Goal: Information Seeking & Learning: Learn about a topic

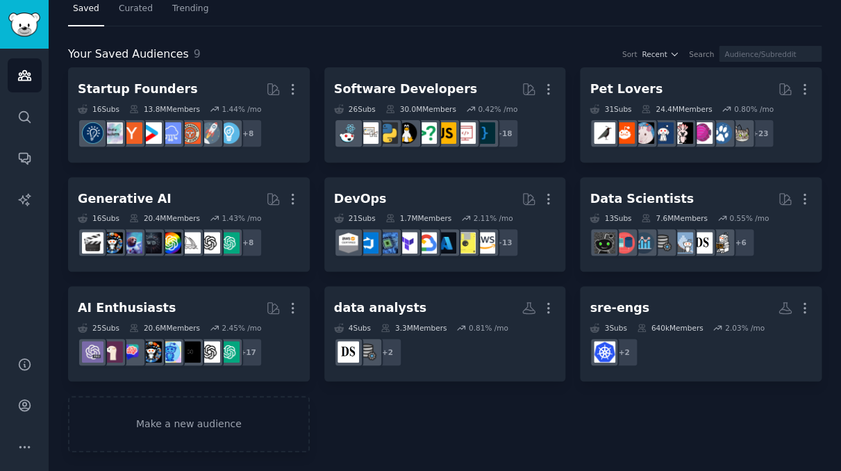
scroll to position [42, 0]
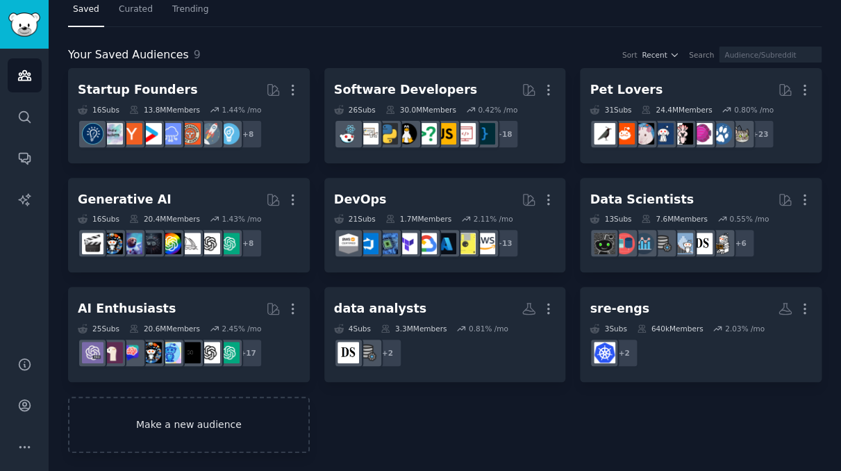
click at [192, 426] on link "Make a new audience" at bounding box center [189, 424] width 242 height 56
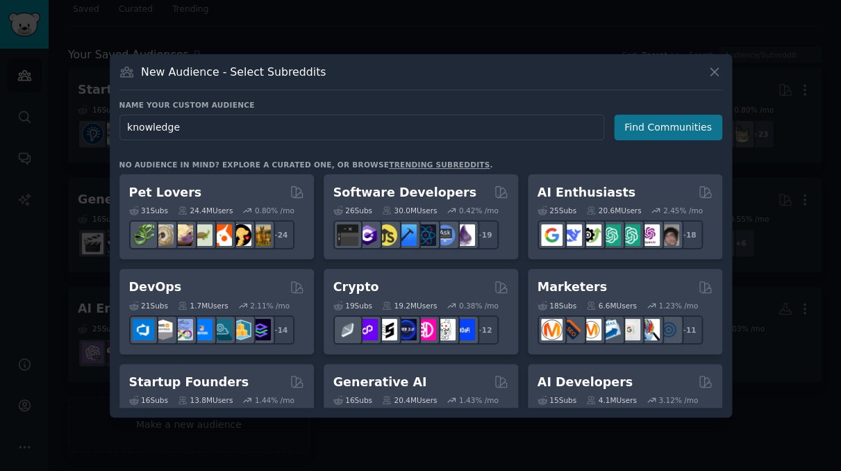
type input "knowledge"
click at [689, 127] on button "Find Communities" at bounding box center [668, 128] width 108 height 26
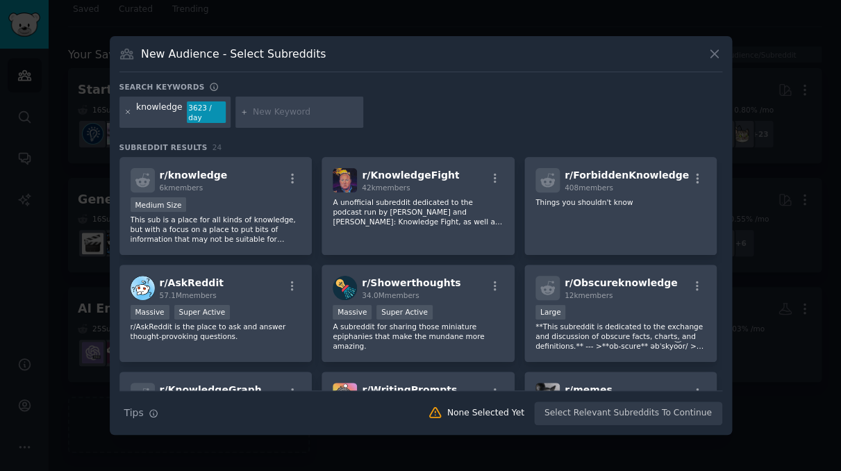
click at [125, 115] on icon at bounding box center [128, 112] width 8 height 8
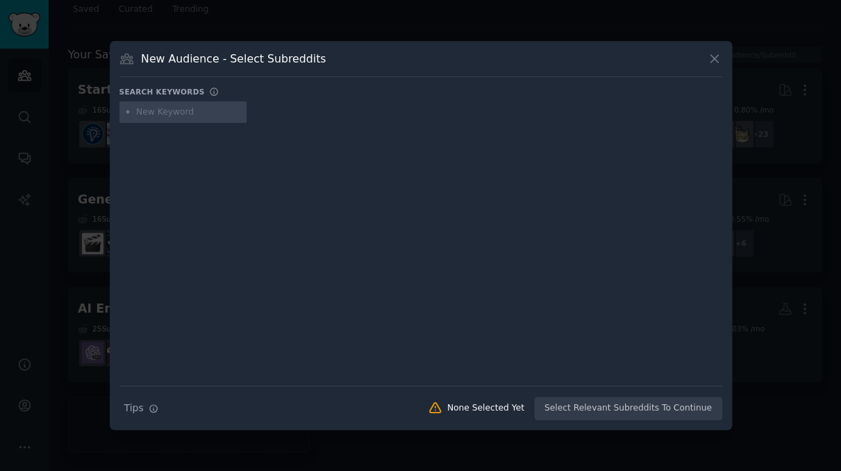
click at [185, 112] on input "text" at bounding box center [189, 112] width 106 height 12
type input "knowledge management"
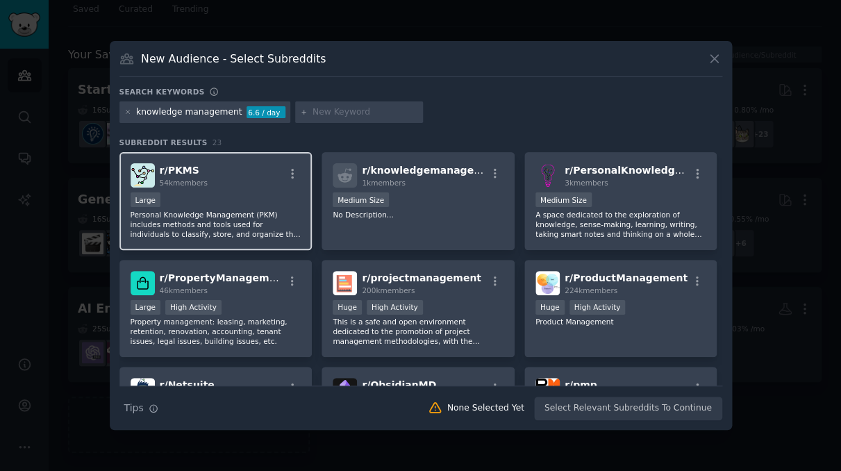
click at [247, 193] on div "Large" at bounding box center [216, 200] width 171 height 17
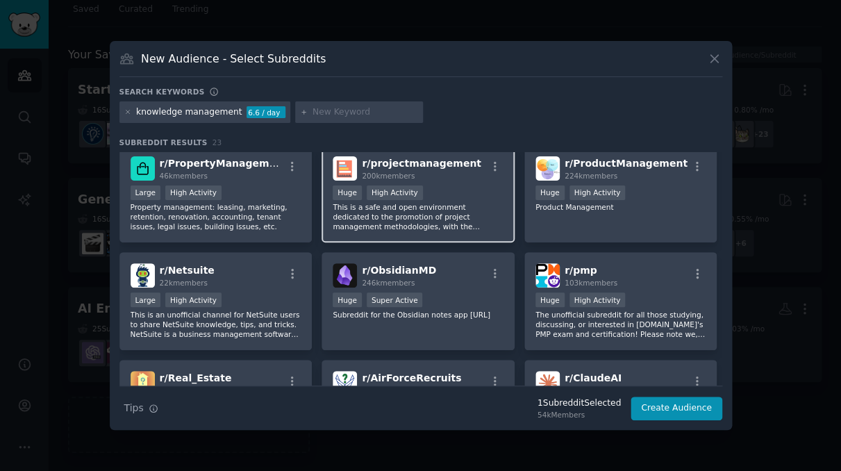
scroll to position [201, 0]
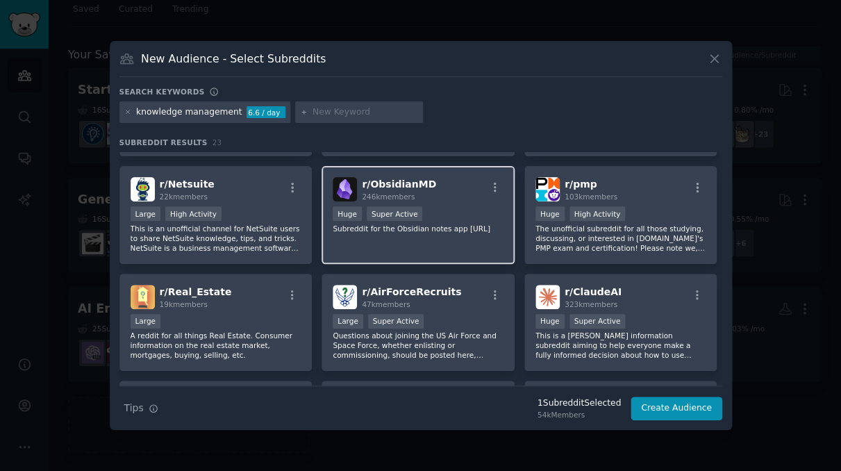
click at [430, 230] on p "Subreddit for the Obsidian notes app [URL]" at bounding box center [418, 229] width 171 height 10
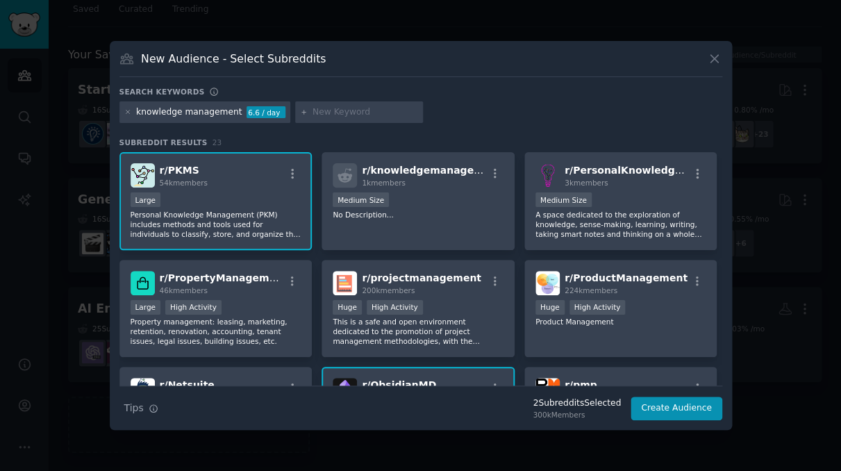
scroll to position [0, 0]
click at [564, 165] on span "r/ PersonalKnowledgeMgmt" at bounding box center [638, 170] width 148 height 11
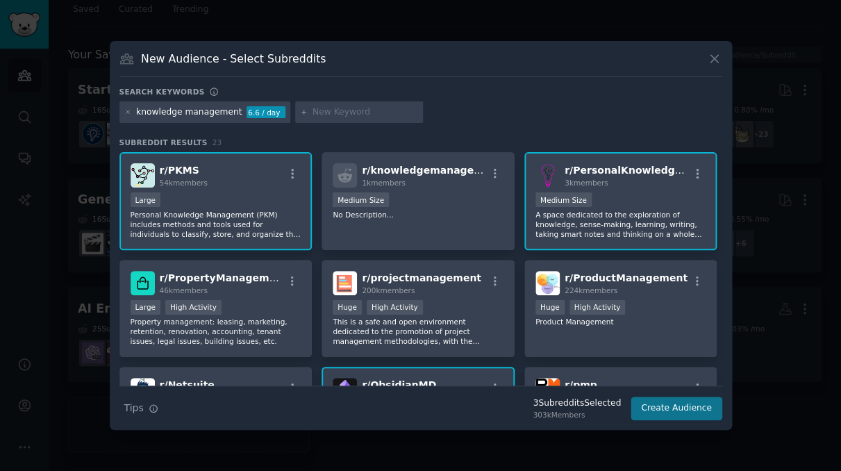
click at [693, 410] on button "Create Audience" at bounding box center [676, 408] width 92 height 24
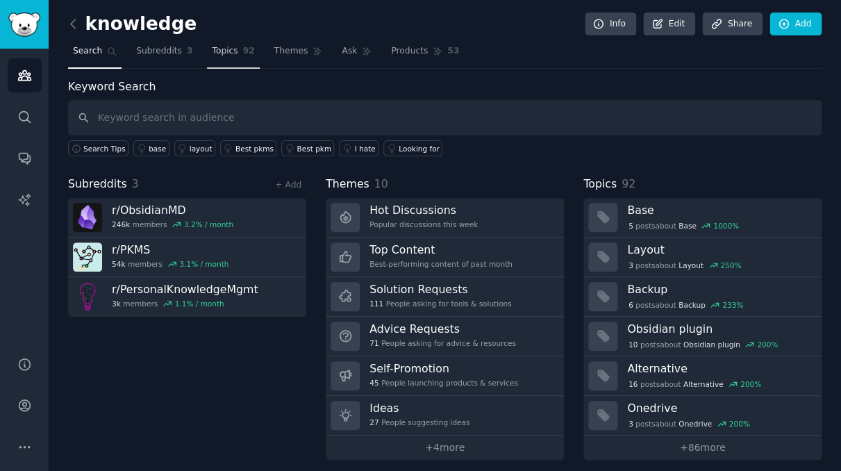
click at [225, 56] on span "Topics" at bounding box center [225, 51] width 26 height 12
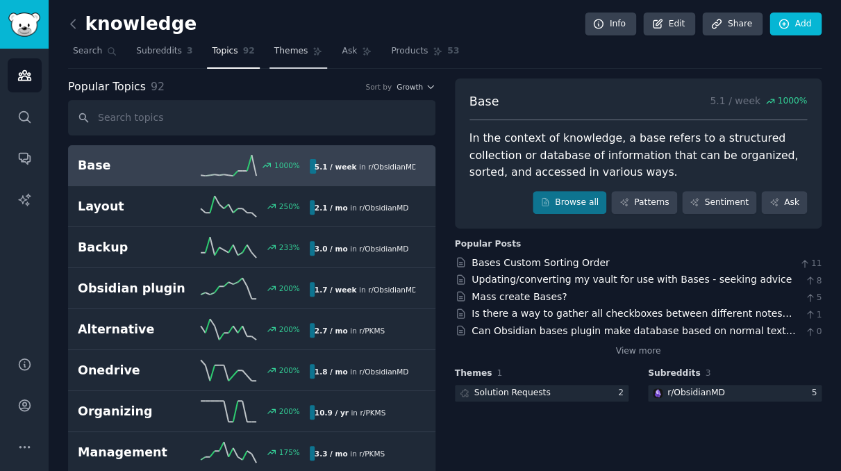
click at [281, 51] on span "Themes" at bounding box center [291, 51] width 34 height 12
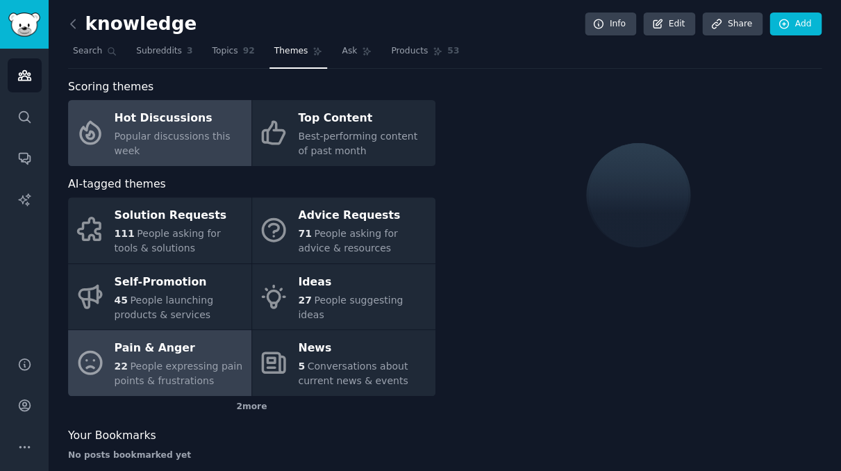
click at [185, 355] on div "Pain & Anger" at bounding box center [180, 348] width 130 height 22
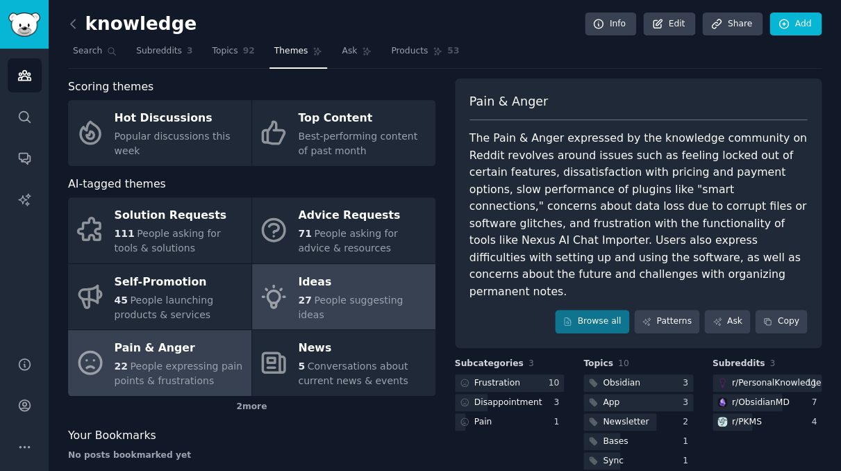
click at [317, 305] on span "People suggesting ideas" at bounding box center [350, 307] width 105 height 26
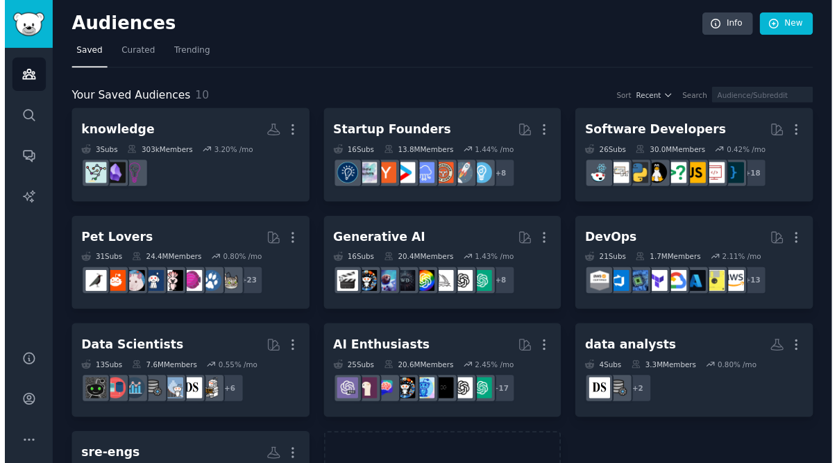
scroll to position [81, 0]
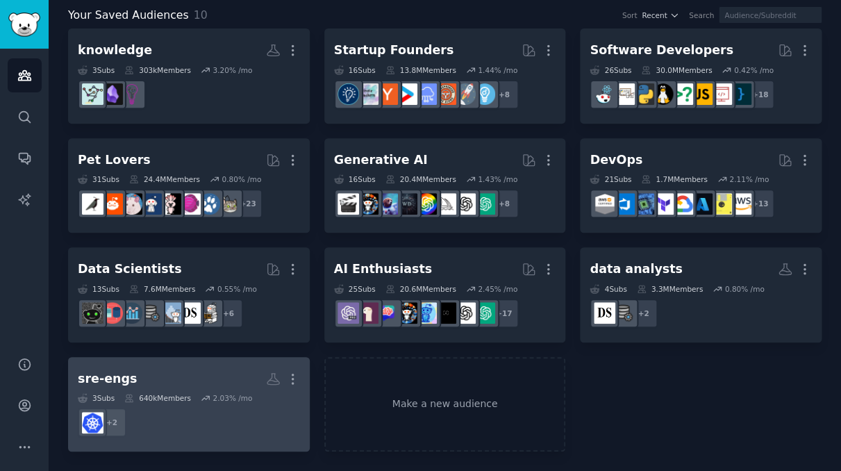
click at [237, 384] on h2 "sre-engs More" at bounding box center [189, 379] width 222 height 24
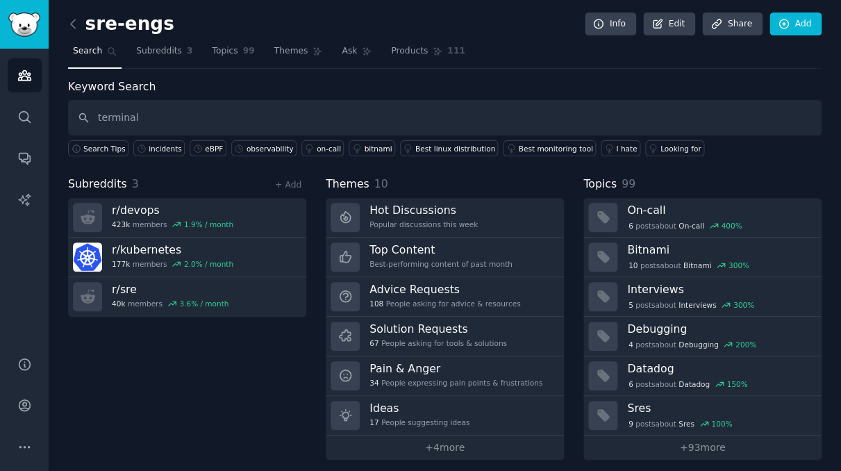
type input "terminal"
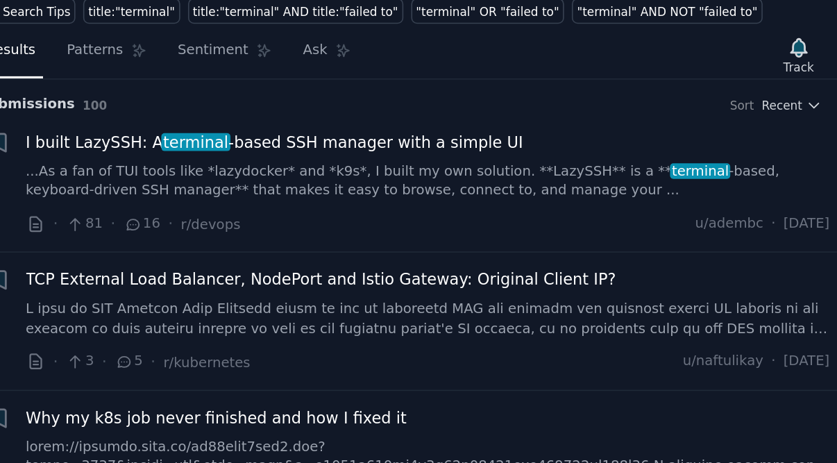
click at [333, 147] on span "I built LazySSH: A terminal -based SSH manager with a simple UI" at bounding box center [488, 154] width 310 height 15
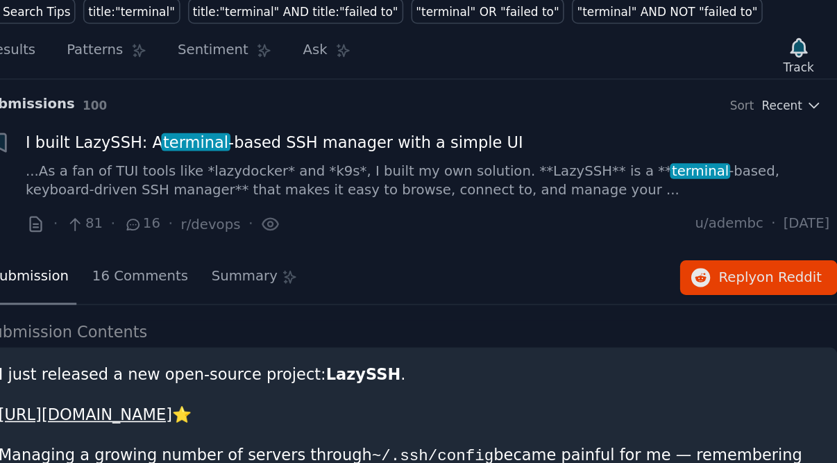
scroll to position [22, 0]
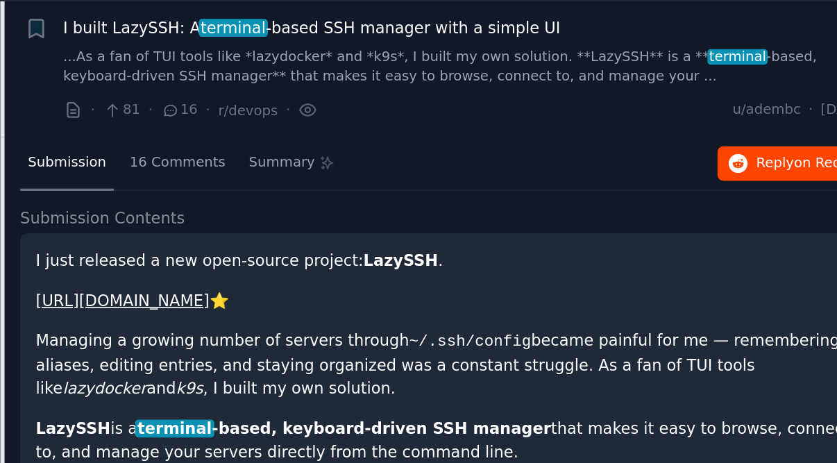
click at [787, 211] on span "on Reddit" at bounding box center [807, 216] width 40 height 10
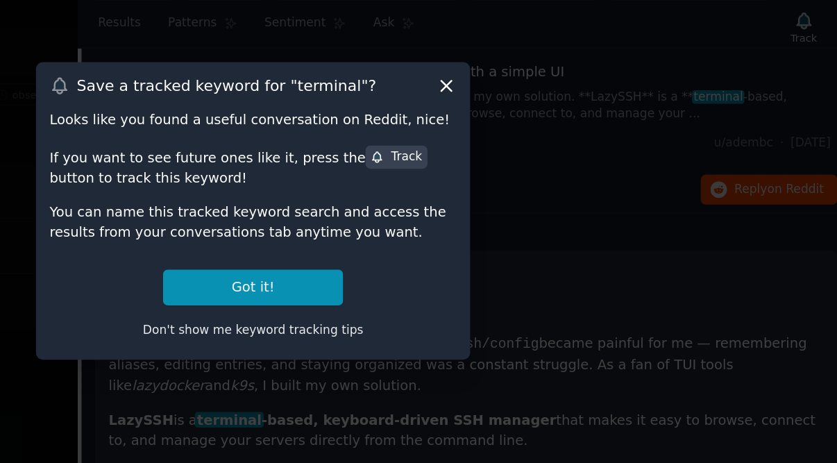
scroll to position [0, 0]
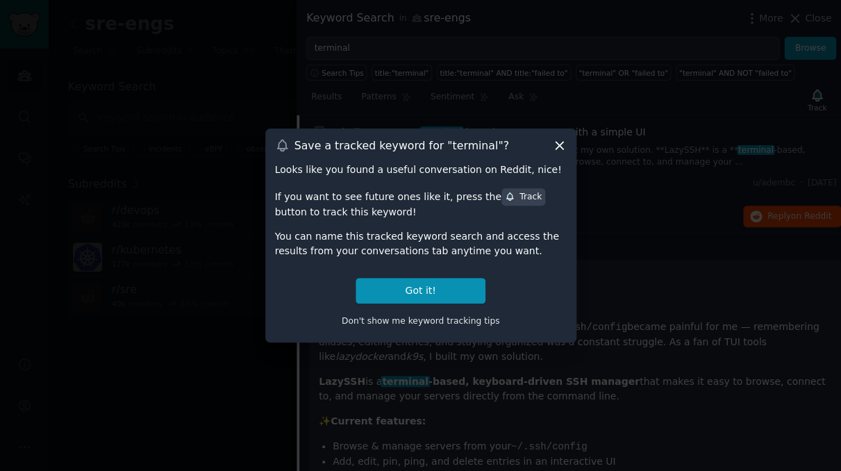
click at [560, 144] on icon at bounding box center [559, 145] width 15 height 15
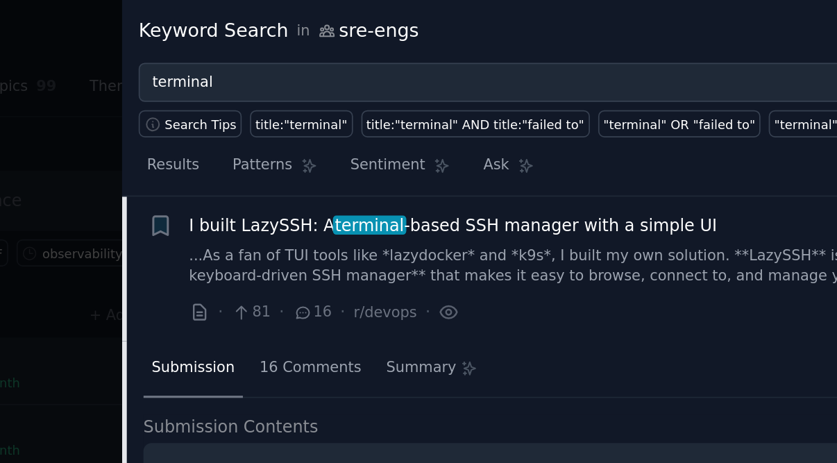
scroll to position [-1, 0]
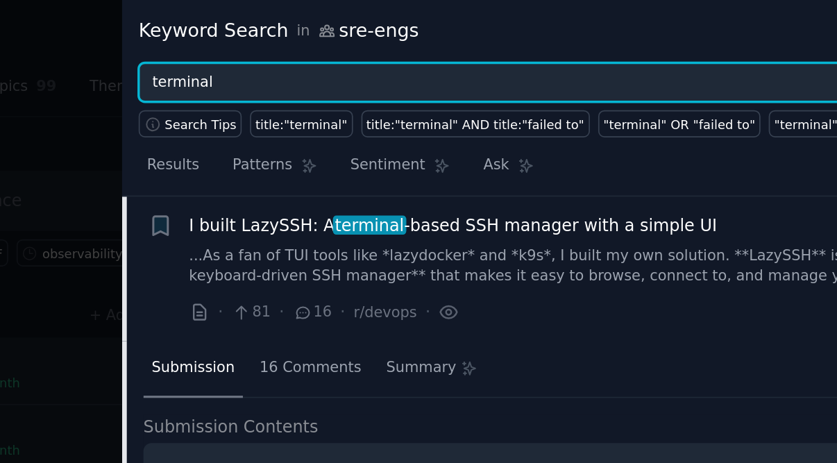
click at [303, 48] on input "terminal" at bounding box center [539, 49] width 473 height 24
type input "ai in terminal"
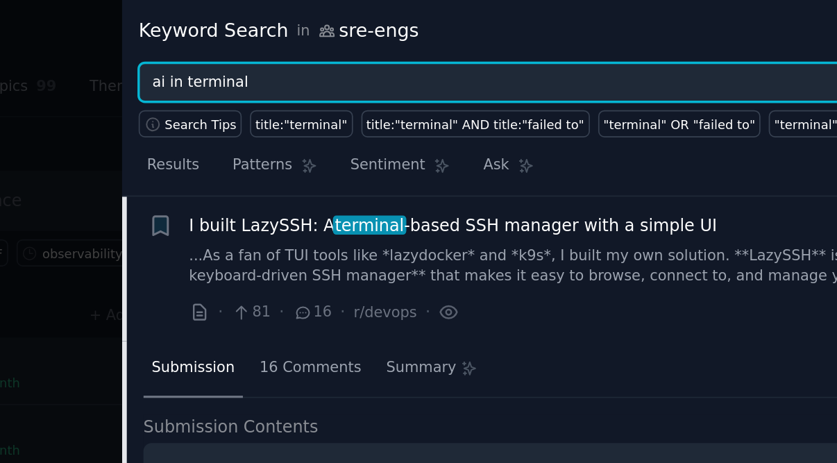
click at [780, 48] on button "Browse" at bounding box center [806, 49] width 52 height 24
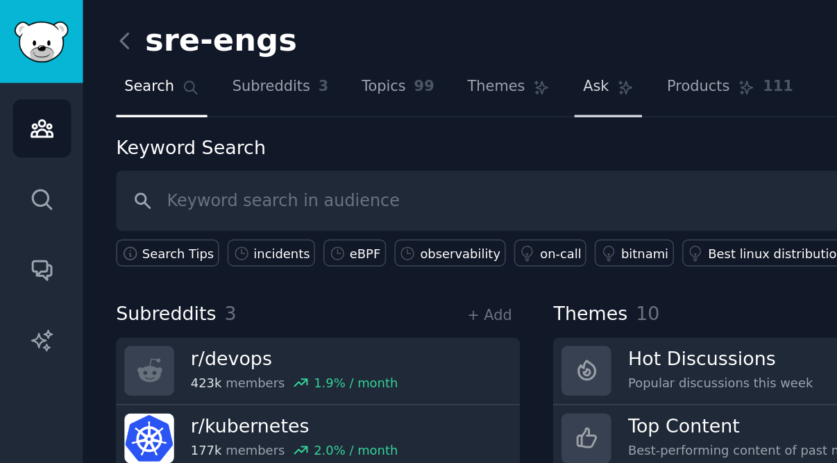
click at [342, 53] on span "Ask" at bounding box center [349, 51] width 15 height 12
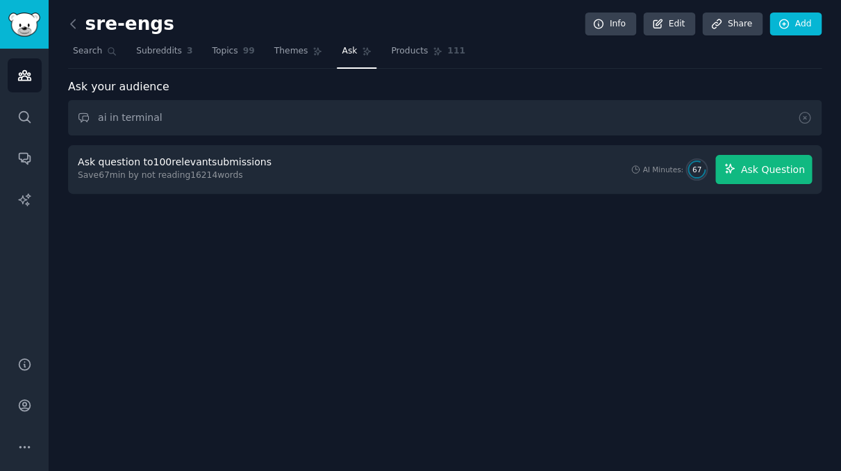
click at [789, 170] on span "Ask Question" at bounding box center [772, 169] width 64 height 15
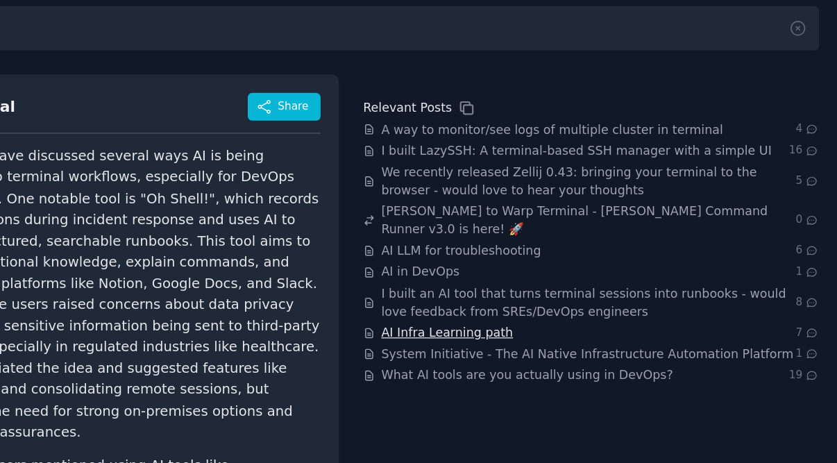
scroll to position [52, 0]
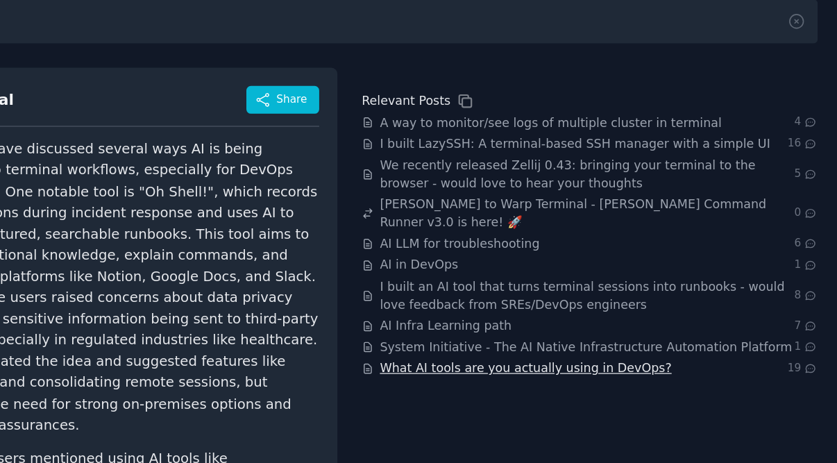
click at [467, 336] on span "What AI tools are you actually using in DevOps?" at bounding box center [583, 343] width 233 height 15
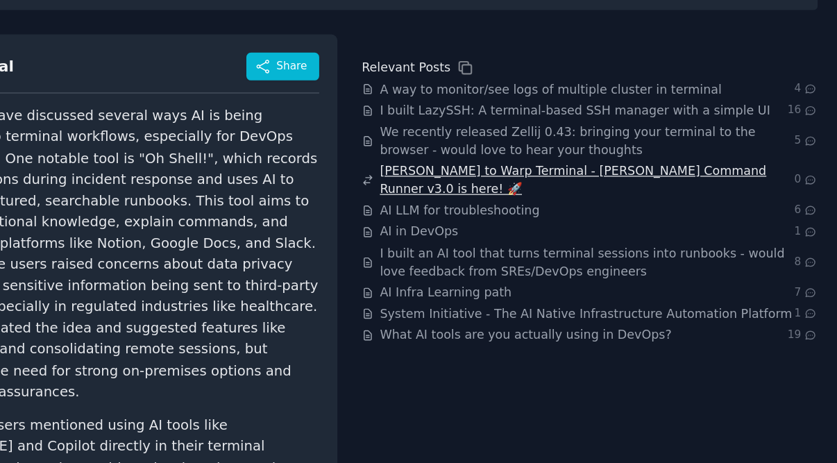
scroll to position [83, 0]
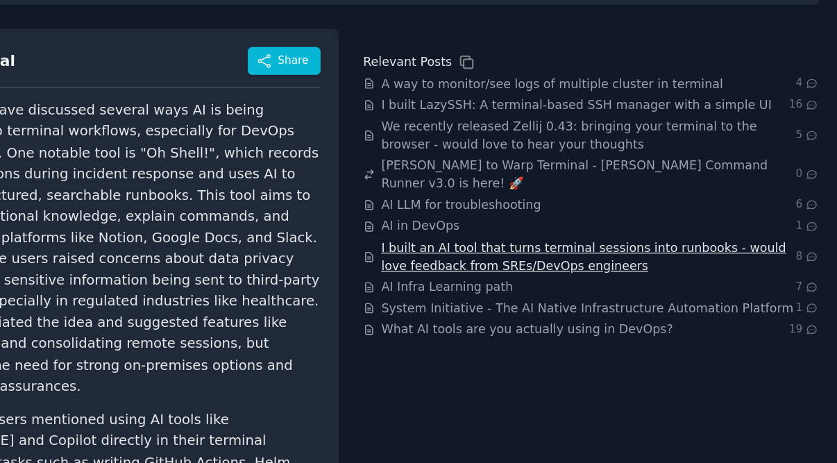
click at [467, 240] on span "I built an AI tool that turns terminal sessions into runbooks - would love feed…" at bounding box center [633, 254] width 332 height 29
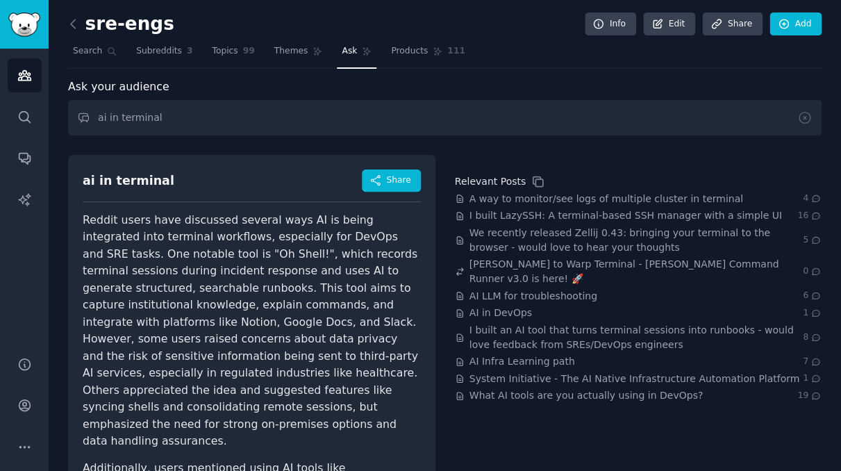
scroll to position [0, 0]
click at [210, 125] on input "ai in terminal" at bounding box center [444, 117] width 753 height 35
type input "a"
type input "usage ai in dev ops"
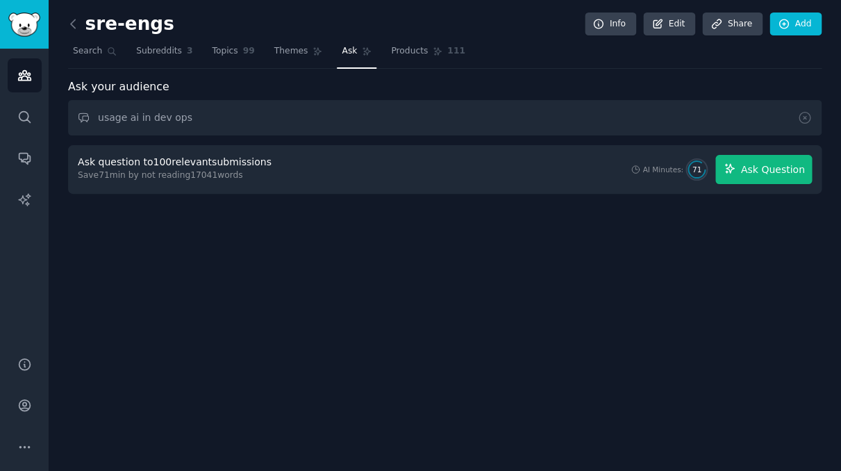
click at [790, 162] on span "Ask Question" at bounding box center [772, 169] width 64 height 15
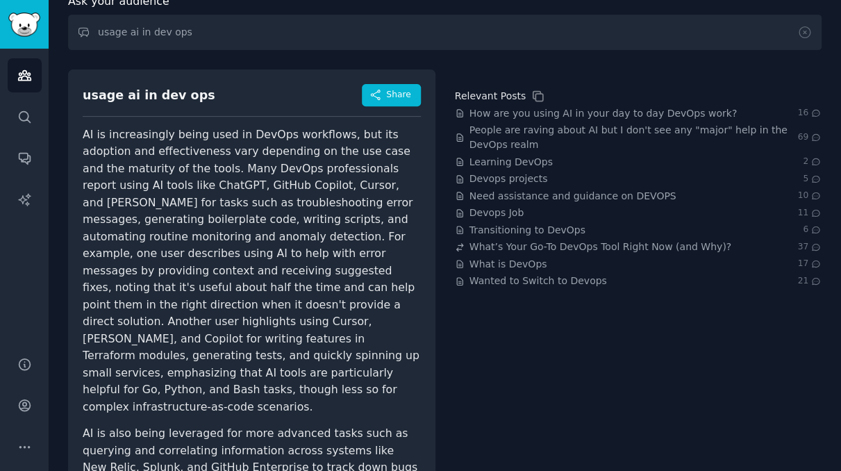
scroll to position [88, 0]
